Goal: Contribute content

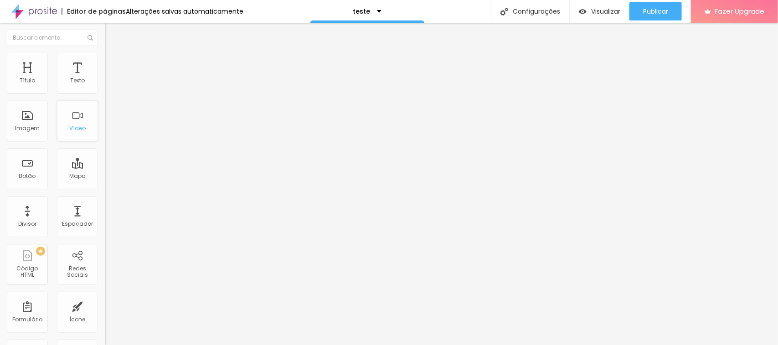
click at [76, 120] on div "Vídeo" at bounding box center [77, 121] width 41 height 41
click at [105, 62] on li "Avançado" at bounding box center [157, 66] width 105 height 9
click at [105, 52] on img at bounding box center [109, 48] width 8 height 8
click at [105, 86] on input "text" at bounding box center [159, 81] width 109 height 9
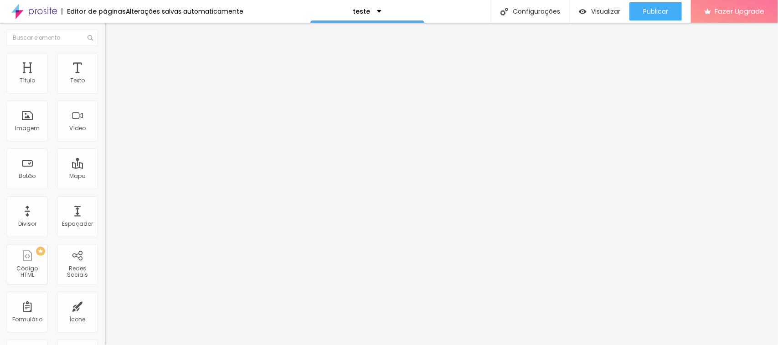
click at [105, 86] on input "text" at bounding box center [159, 81] width 109 height 9
click at [112, 32] on div "Editar Vídeo" at bounding box center [138, 33] width 52 height 7
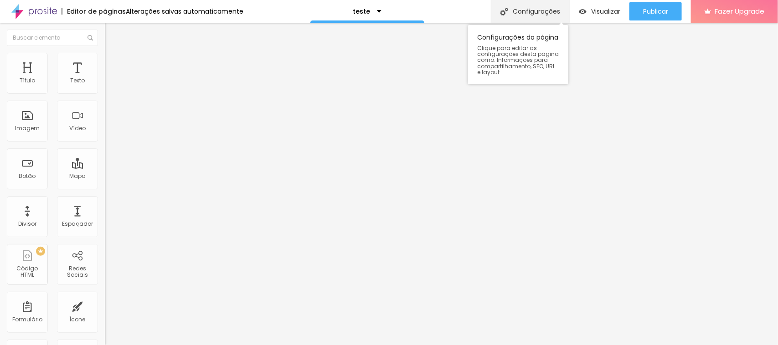
click at [514, 14] on div "Configurações" at bounding box center [530, 11] width 78 height 23
